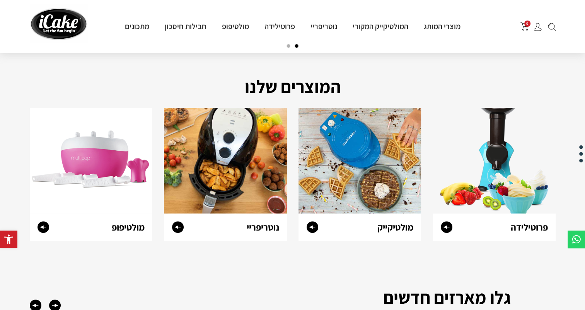
scroll to position [271, 0]
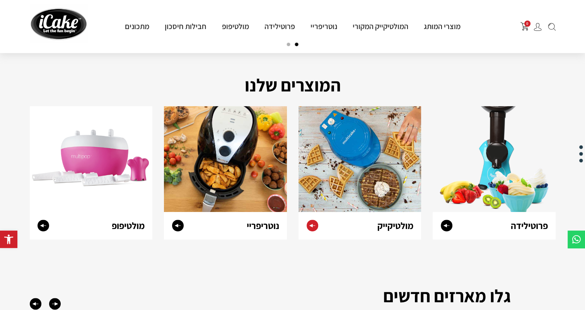
click at [331, 189] on img at bounding box center [360, 159] width 123 height 106
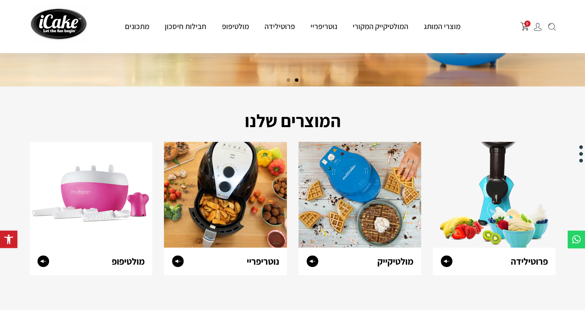
scroll to position [271, 0]
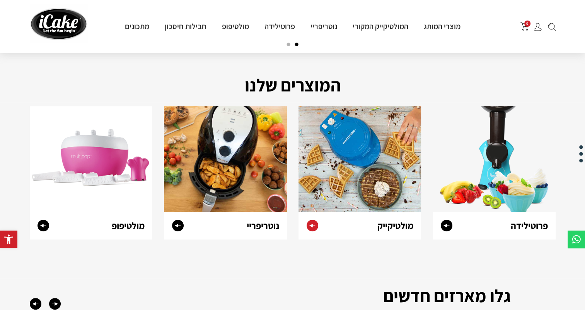
click at [363, 158] on img at bounding box center [360, 159] width 123 height 106
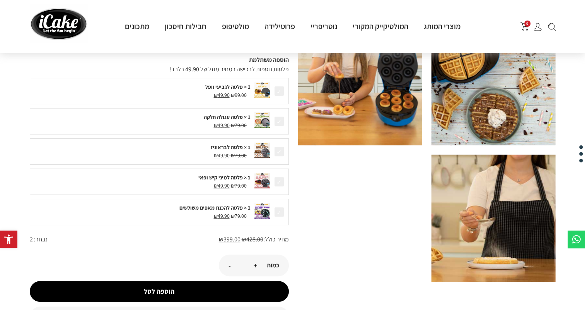
scroll to position [310, 0]
